Goal: Information Seeking & Learning: Learn about a topic

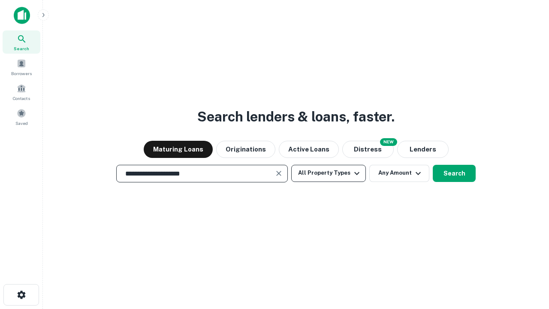
type input "**********"
click at [329, 173] on button "All Property Types" at bounding box center [328, 173] width 75 height 17
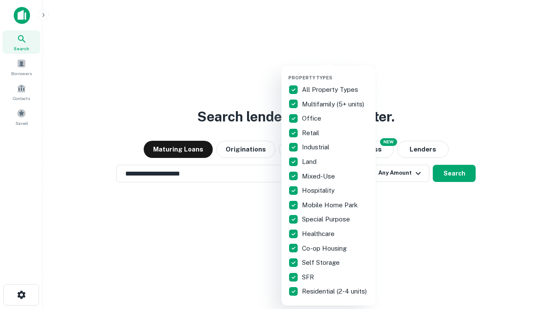
click at [335, 72] on button "button" at bounding box center [335, 72] width 94 height 0
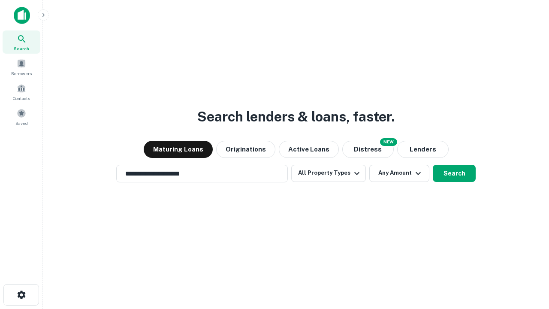
scroll to position [13, 0]
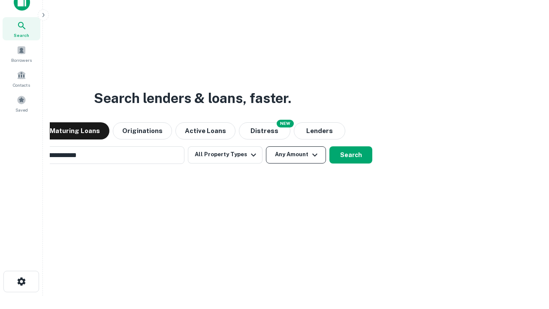
click at [266, 146] on button "Any Amount" at bounding box center [296, 154] width 60 height 17
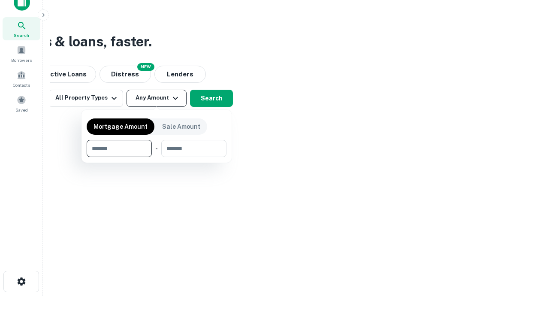
scroll to position [14, 0]
type input "*******"
click at [157, 157] on button "button" at bounding box center [157, 157] width 140 height 0
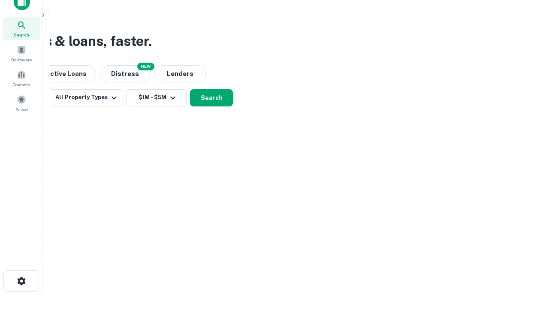
scroll to position [5, 158]
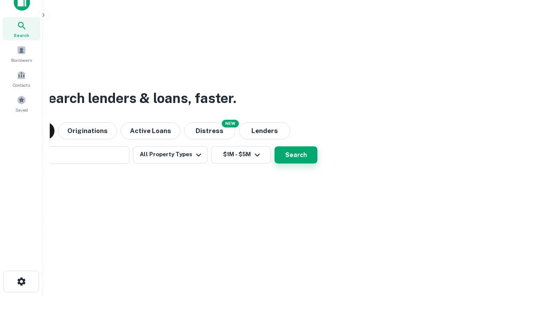
click at [275, 146] on button "Search" at bounding box center [296, 154] width 43 height 17
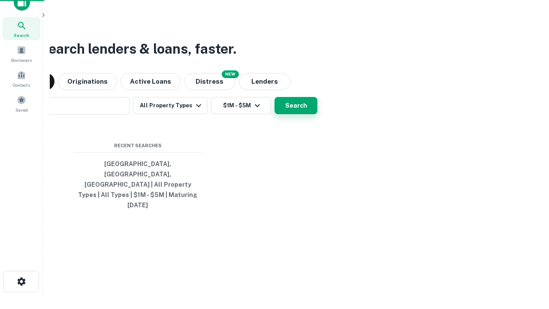
scroll to position [23, 243]
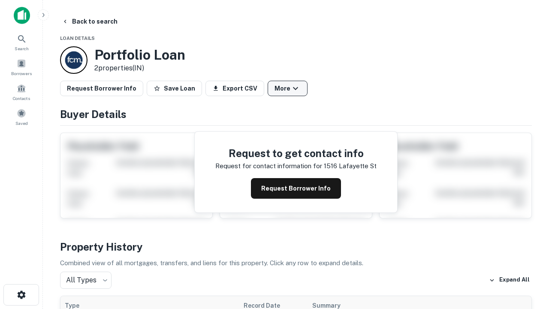
click at [287, 88] on button "More" at bounding box center [288, 88] width 40 height 15
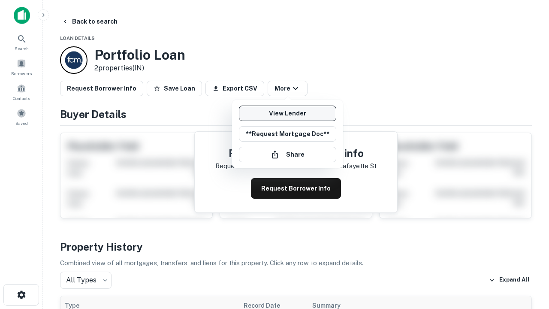
click at [287, 113] on link "View Lender" at bounding box center [287, 113] width 97 height 15
